Goal: Information Seeking & Learning: Learn about a topic

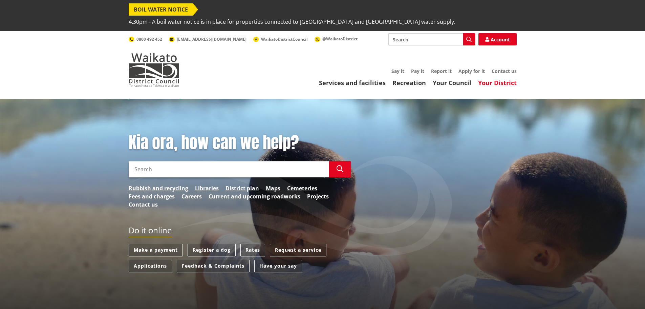
click at [496, 79] on link "Your District" at bounding box center [497, 83] width 39 height 8
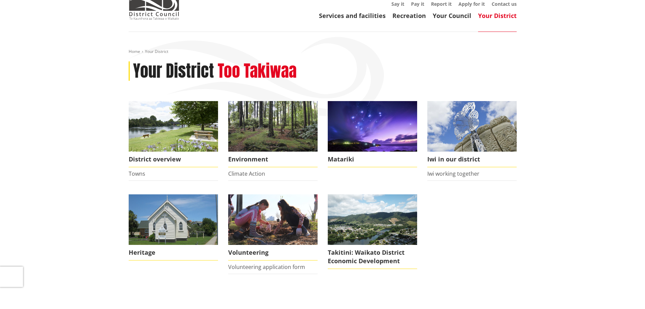
scroll to position [68, 0]
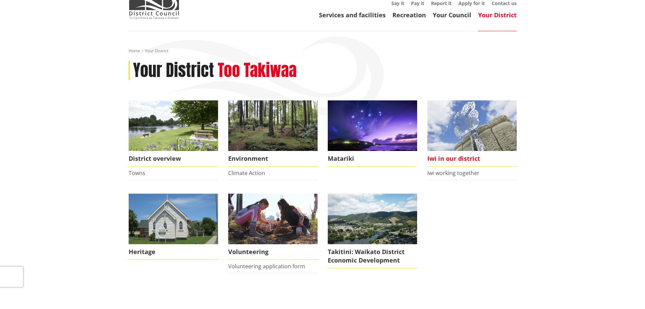
click at [469, 123] on img at bounding box center [471, 125] width 89 height 50
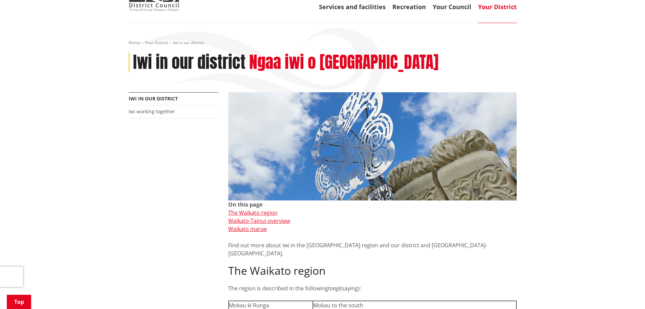
scroll to position [169, 0]
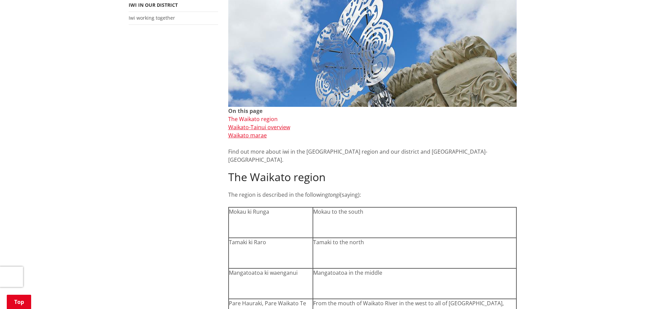
click at [257, 115] on link "The Waikato region" at bounding box center [252, 118] width 49 height 7
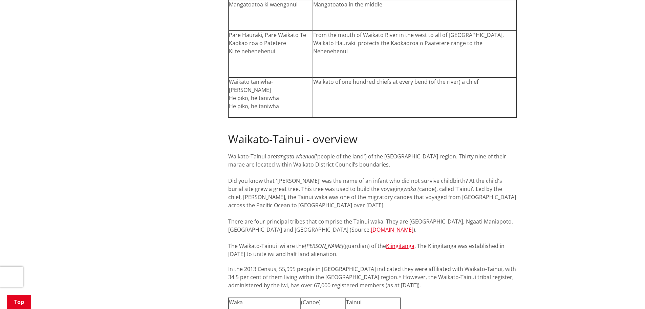
scroll to position [455, 0]
